Goal: Transaction & Acquisition: Purchase product/service

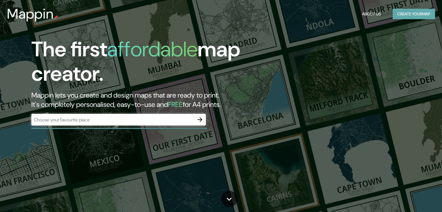
click at [408, 14] on button "Create your map" at bounding box center [414, 14] width 42 height 11
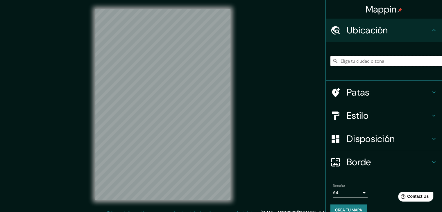
click at [375, 62] on input "Elige tu ciudad o zona" at bounding box center [387, 61] width 112 height 10
click at [375, 62] on input "Yataity del Norte, San Pedro, Paraguay" at bounding box center [387, 61] width 112 height 10
drag, startPoint x: 416, startPoint y: 64, endPoint x: 350, endPoint y: 63, distance: 66.3
click at [350, 63] on input "Yataity del Norte, San Pedro, Paraguay" at bounding box center [387, 61] width 112 height 10
type input "Yataity, Guairá, Paraguay"
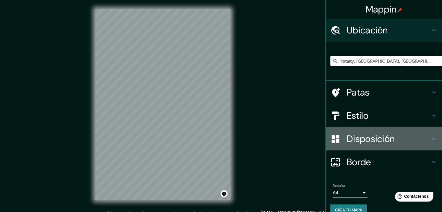
click at [358, 140] on font "Disposición" at bounding box center [371, 139] width 48 height 12
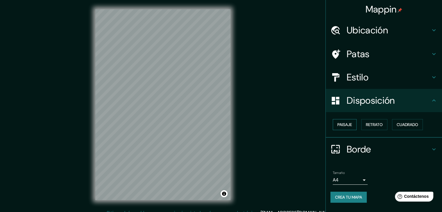
click at [353, 123] on button "Paisaje" at bounding box center [345, 124] width 24 height 11
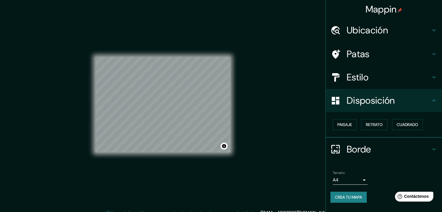
click at [384, 75] on h4 "Estilo" at bounding box center [389, 78] width 84 height 12
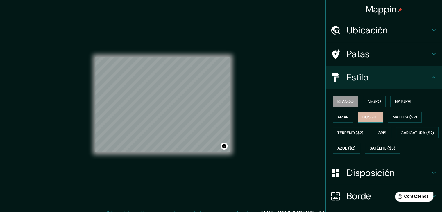
click at [372, 115] on font "Bosque" at bounding box center [371, 117] width 16 height 5
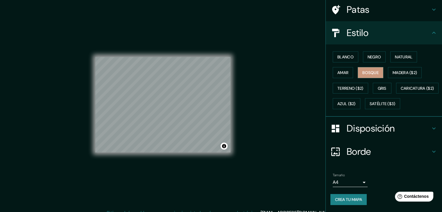
scroll to position [58, 0]
click at [397, 54] on font "Natural" at bounding box center [403, 56] width 17 height 5
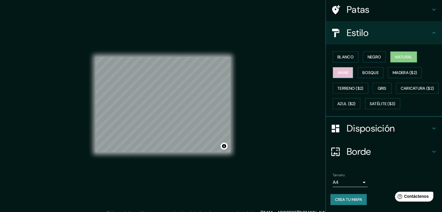
click at [341, 70] on font "Amar" at bounding box center [343, 72] width 11 height 5
click at [398, 54] on font "Natural" at bounding box center [403, 56] width 17 height 5
click at [380, 86] on font "Gris" at bounding box center [382, 88] width 9 height 5
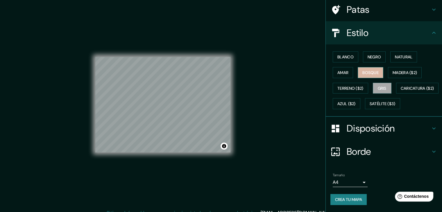
click at [374, 70] on font "Bosque" at bounding box center [371, 72] width 16 height 5
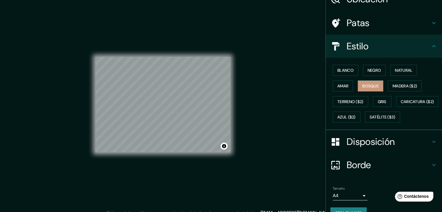
scroll to position [30, 0]
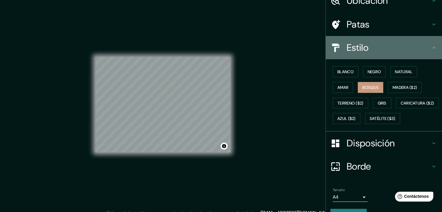
click at [360, 54] on div "Estilo" at bounding box center [384, 47] width 116 height 23
click at [431, 44] on icon at bounding box center [434, 47] width 7 height 7
click at [432, 49] on icon at bounding box center [434, 47] width 7 height 7
click at [383, 49] on h4 "Estilo" at bounding box center [389, 48] width 84 height 12
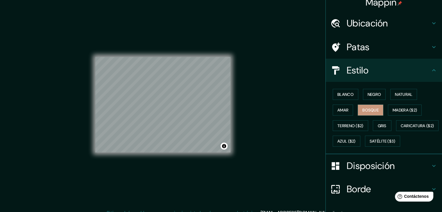
scroll to position [0, 0]
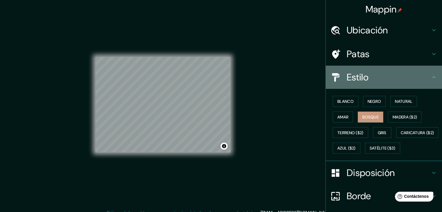
click at [432, 76] on icon at bounding box center [434, 77] width 7 height 7
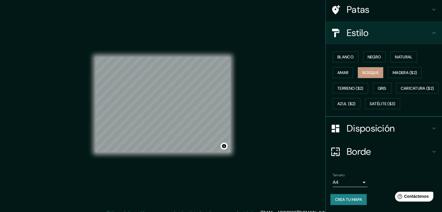
click at [387, 131] on font "Disposición" at bounding box center [371, 128] width 48 height 12
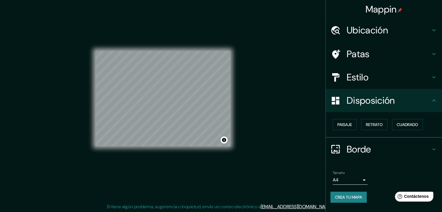
scroll to position [7, 0]
click at [373, 144] on h4 "Borde" at bounding box center [389, 150] width 84 height 12
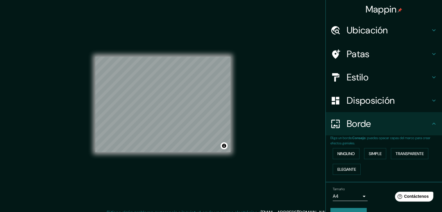
scroll to position [0, 0]
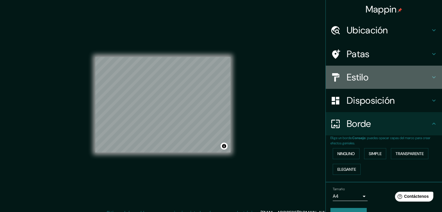
click at [367, 79] on h4 "Estilo" at bounding box center [389, 78] width 84 height 12
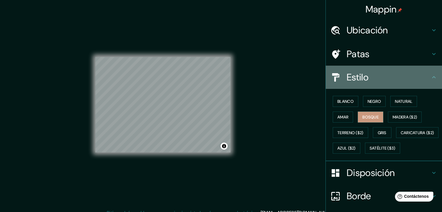
click at [367, 79] on h4 "Estilo" at bounding box center [389, 78] width 84 height 12
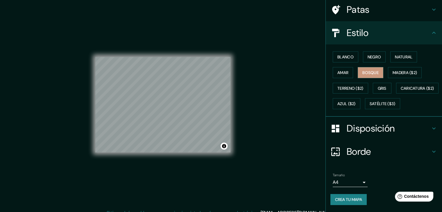
scroll to position [59, 0]
click at [402, 129] on h4 "Disposición" at bounding box center [389, 129] width 84 height 12
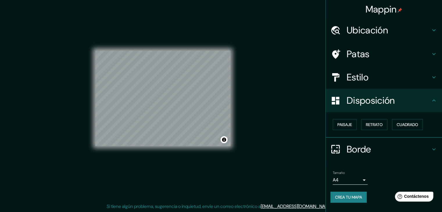
scroll to position [7, 0]
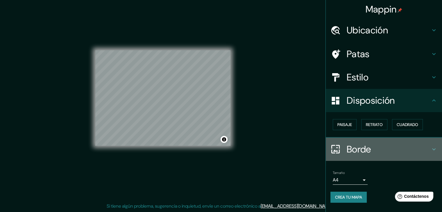
click at [389, 147] on h4 "Borde" at bounding box center [389, 150] width 84 height 12
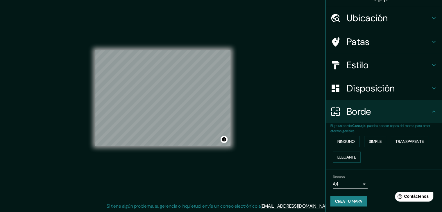
scroll to position [13, 0]
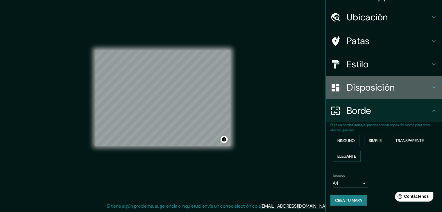
click at [365, 91] on font "Disposición" at bounding box center [371, 87] width 48 height 12
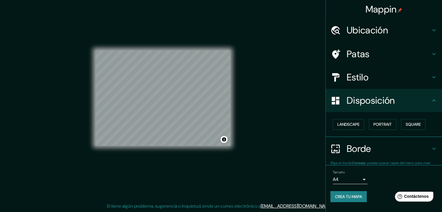
scroll to position [0, 0]
click at [365, 91] on div "Disposición" at bounding box center [384, 100] width 116 height 23
click at [436, 149] on icon at bounding box center [434, 149] width 7 height 7
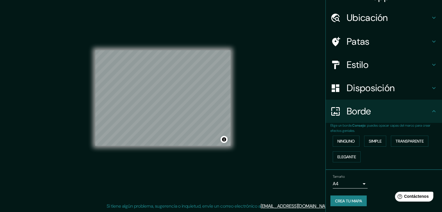
scroll to position [13, 0]
click at [342, 155] on font "Elegante" at bounding box center [347, 156] width 19 height 5
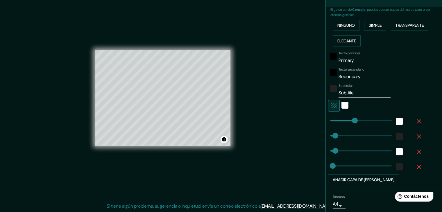
scroll to position [129, 0]
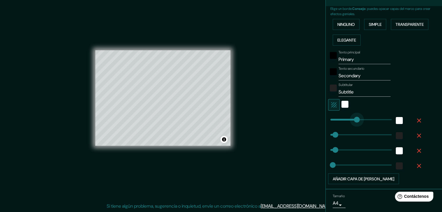
type input "235"
drag, startPoint x: 354, startPoint y: 117, endPoint x: 357, endPoint y: 122, distance: 5.6
type input "37"
type input "19"
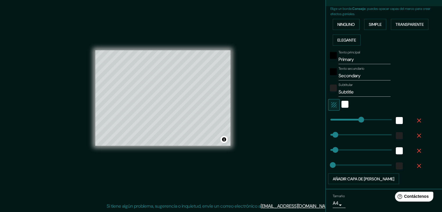
type input "0"
drag, startPoint x: 357, startPoint y: 120, endPoint x: 323, endPoint y: 120, distance: 33.7
type input "37"
type input "19"
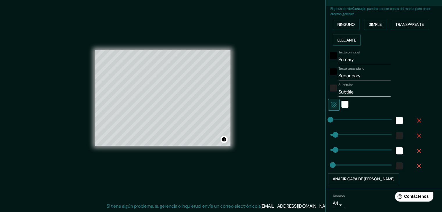
type input "37"
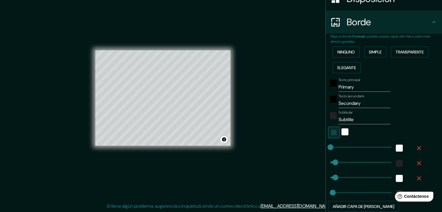
scroll to position [100, 0]
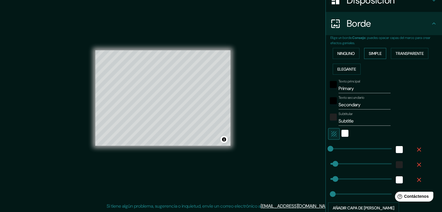
click at [376, 53] on font "Simple" at bounding box center [375, 53] width 13 height 5
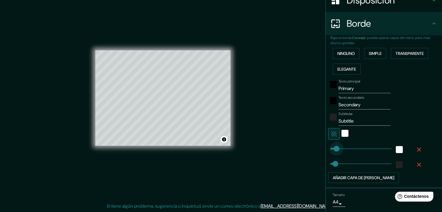
type input "0"
drag, startPoint x: 332, startPoint y: 149, endPoint x: 315, endPoint y: 149, distance: 17.5
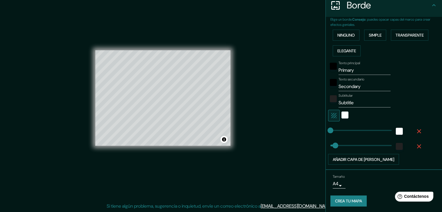
scroll to position [119, 0]
type input "14"
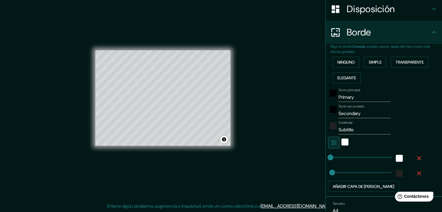
scroll to position [90, 0]
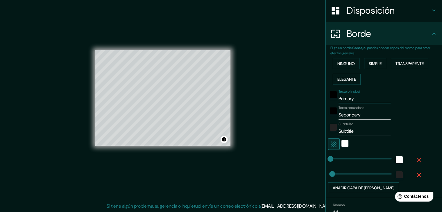
click at [351, 99] on input "Primary" at bounding box center [365, 98] width 52 height 9
click at [345, 64] on font "Ninguno" at bounding box center [346, 63] width 17 height 5
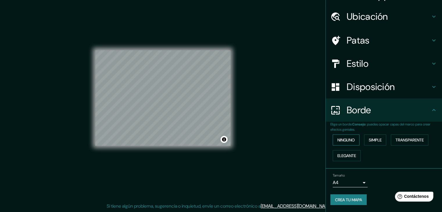
scroll to position [13, 0]
click at [350, 198] on font "Crea tu mapa" at bounding box center [348, 200] width 27 height 5
click at [356, 198] on font "Crea tu mapa" at bounding box center [348, 200] width 27 height 5
click at [357, 202] on font "Crea tu mapa" at bounding box center [348, 200] width 27 height 5
click at [350, 197] on font "Crea tu mapa" at bounding box center [348, 201] width 27 height 8
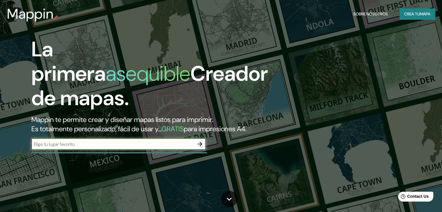
click at [417, 17] on font "Crea tu" at bounding box center [413, 13] width 16 height 5
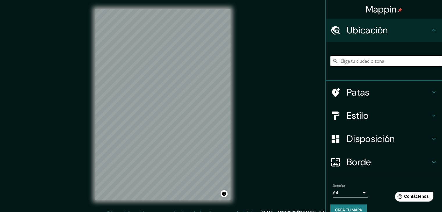
click at [366, 63] on input "Elige tu ciudad o zona" at bounding box center [387, 61] width 112 height 10
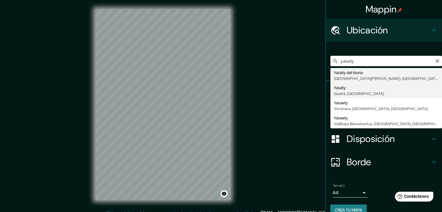
type input "Yataity, [GEOGRAPHIC_DATA], [GEOGRAPHIC_DATA]"
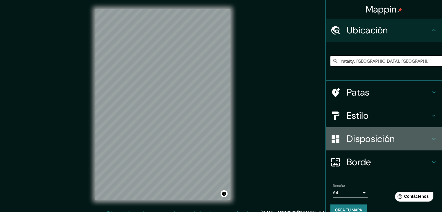
click at [383, 137] on font "Disposición" at bounding box center [371, 139] width 48 height 12
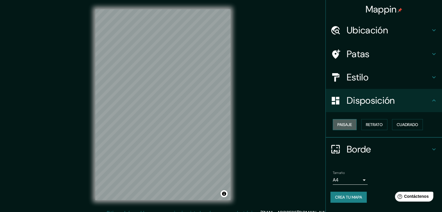
click at [353, 124] on button "Paisaje" at bounding box center [345, 124] width 24 height 11
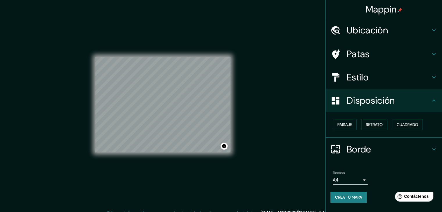
click at [381, 99] on font "Disposición" at bounding box center [371, 101] width 48 height 12
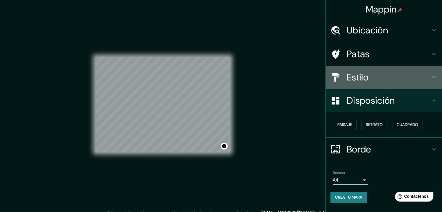
click at [417, 79] on h4 "Estilo" at bounding box center [389, 78] width 84 height 12
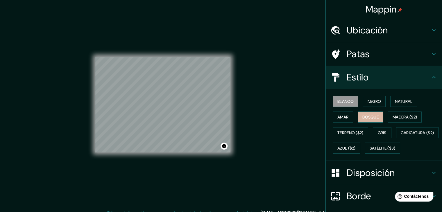
click at [366, 117] on font "Bosque" at bounding box center [371, 117] width 16 height 5
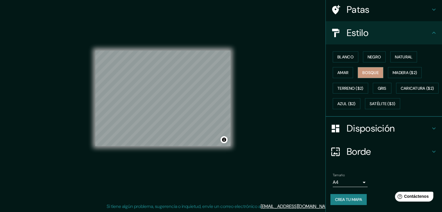
scroll to position [7, 0]
click at [351, 200] on font "Crea tu mapa" at bounding box center [348, 199] width 27 height 5
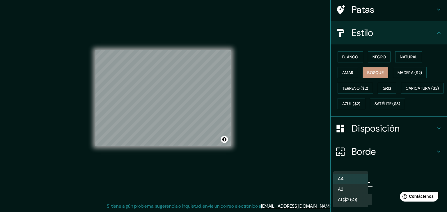
click at [361, 180] on body "Mappin Ubicación Yataity, Guairá, Paraguay Patas Estilo Blanco Negro Natural Am…" at bounding box center [223, 99] width 447 height 212
click at [348, 189] on li "A3" at bounding box center [350, 190] width 35 height 11
type input "a4"
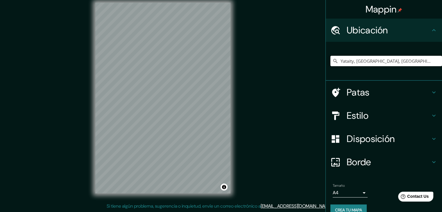
click at [371, 64] on input "Yataity, [GEOGRAPHIC_DATA], [GEOGRAPHIC_DATA]" at bounding box center [387, 61] width 112 height 10
click at [394, 59] on input "Yataity, [GEOGRAPHIC_DATA], [GEOGRAPHIC_DATA]" at bounding box center [387, 61] width 112 height 10
click at [398, 61] on input "Yataity, [GEOGRAPHIC_DATA], [GEOGRAPHIC_DATA]" at bounding box center [387, 61] width 112 height 10
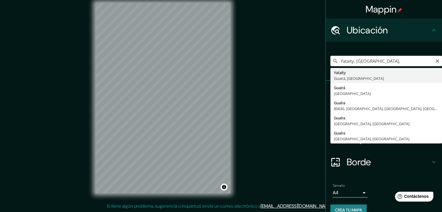
type input "Yataity, [GEOGRAPHIC_DATA], [GEOGRAPHIC_DATA]"
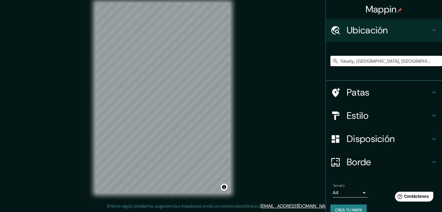
click at [370, 121] on h4 "Estilo" at bounding box center [389, 116] width 84 height 12
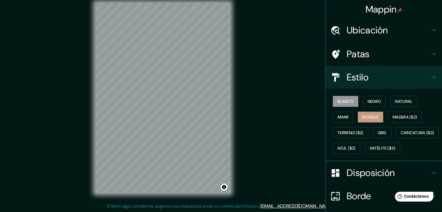
click at [370, 119] on font "Bosque" at bounding box center [371, 117] width 16 height 5
click at [375, 179] on font "Disposición" at bounding box center [371, 173] width 48 height 12
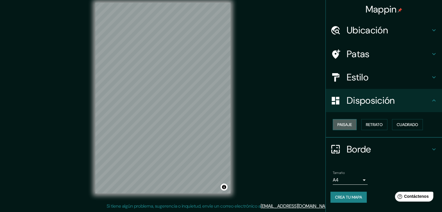
click at [348, 124] on font "Paisaje" at bounding box center [345, 124] width 15 height 5
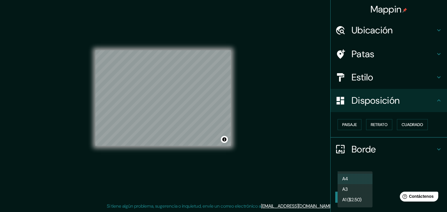
click at [354, 179] on body "Mappin Ubicación Yataity, Guairá, Paraguay Patas Estilo Disposición Paisaje Ret…" at bounding box center [223, 99] width 447 height 212
click at [354, 190] on li "A3" at bounding box center [354, 190] width 35 height 11
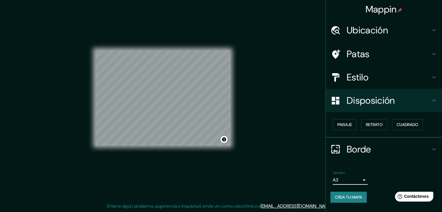
click at [355, 198] on font "Crea tu mapa" at bounding box center [348, 197] width 27 height 5
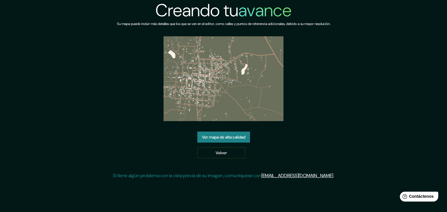
click at [211, 56] on img at bounding box center [223, 78] width 120 height 85
click at [237, 138] on font "Ver mapa de alta calidad" at bounding box center [223, 137] width 43 height 5
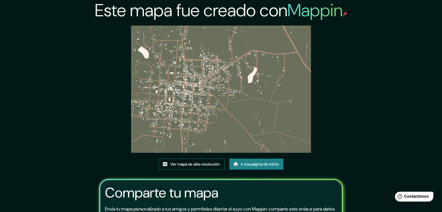
click at [197, 163] on font "Ver mapa de alta resolución" at bounding box center [195, 164] width 50 height 5
click at [202, 165] on font "Ver mapa de alta resolución" at bounding box center [195, 164] width 50 height 5
